Goal: Contribute content

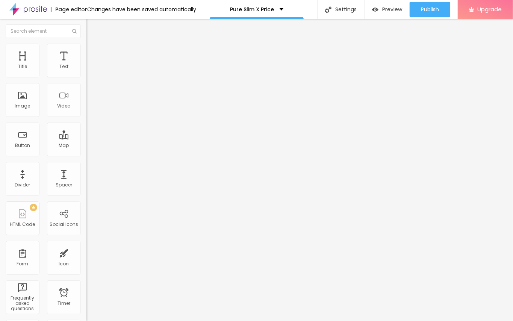
click at [86, 65] on span "Add image" at bounding box center [101, 61] width 31 height 6
click at [86, 23] on button "Edit Image" at bounding box center [129, 27] width 86 height 17
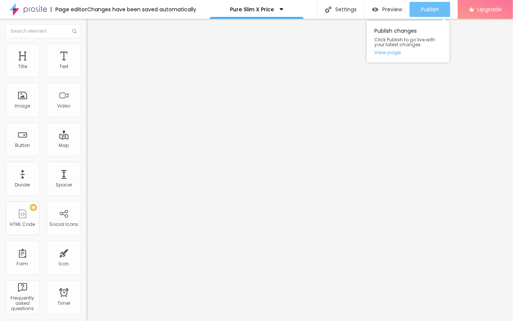
click at [425, 11] on span "Publish" at bounding box center [430, 9] width 18 height 6
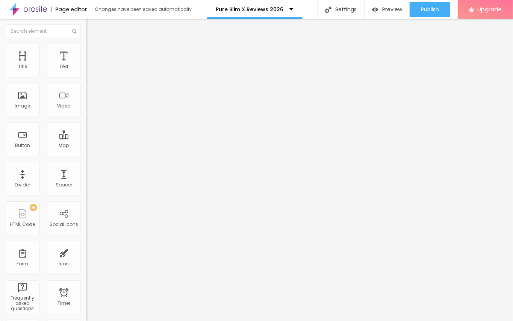
click at [86, 65] on span "Add image" at bounding box center [101, 61] width 31 height 6
click at [92, 28] on img "button" at bounding box center [95, 27] width 6 height 6
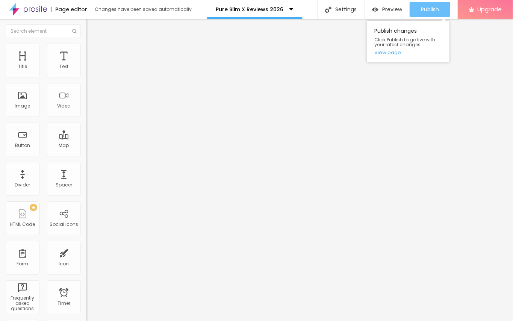
click at [432, 8] on span "Publish" at bounding box center [430, 9] width 18 height 6
